Goal: Information Seeking & Learning: Understand process/instructions

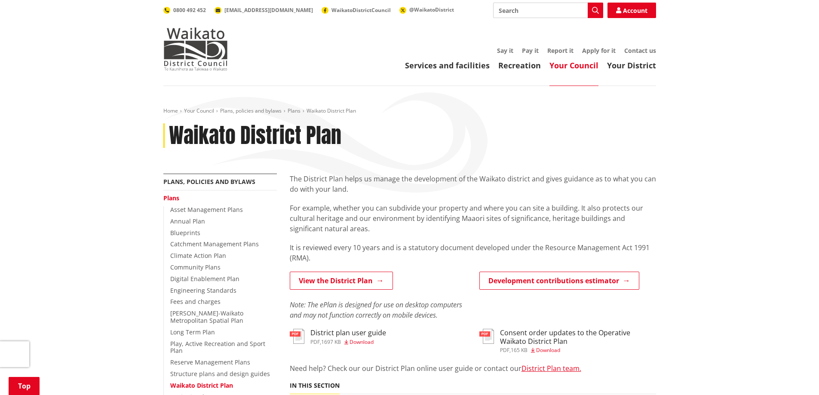
scroll to position [129, 0]
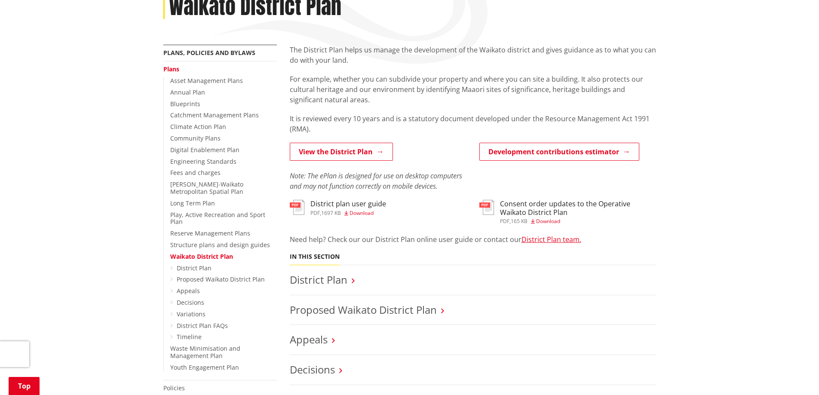
click at [350, 149] on link "View the District Plan" at bounding box center [341, 152] width 103 height 18
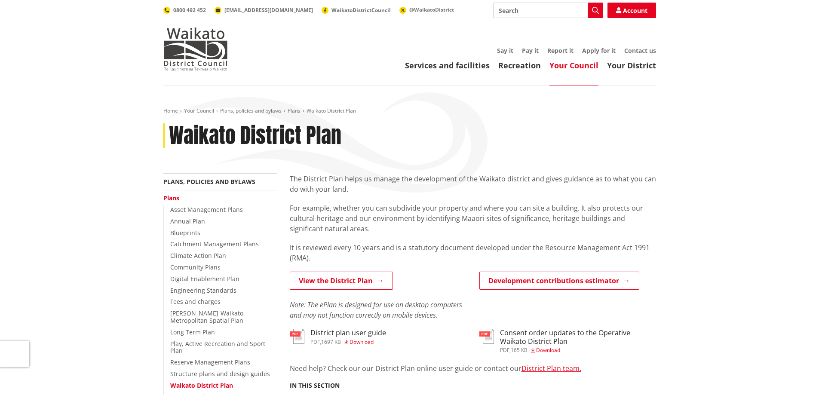
click at [347, 292] on div "View the District Plan Note: The ePlan is designed for use on desktop computers…" at bounding box center [378, 296] width 177 height 49
click at [343, 281] on link "View the District Plan" at bounding box center [341, 281] width 103 height 18
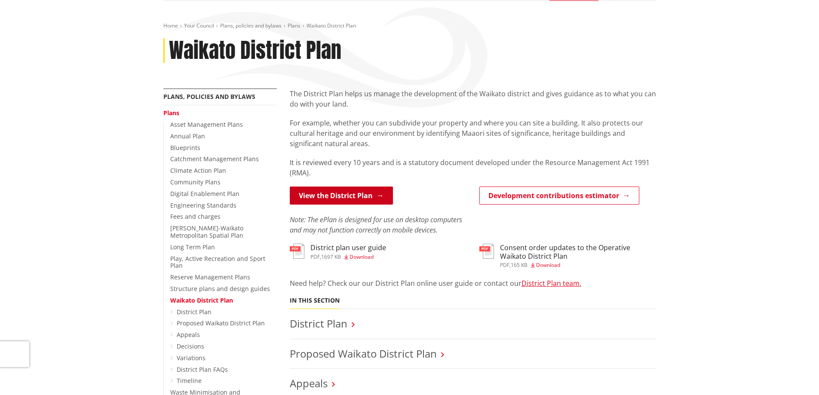
scroll to position [86, 0]
click at [344, 200] on link "View the District Plan" at bounding box center [341, 195] width 103 height 18
